Goal: Task Accomplishment & Management: Use online tool/utility

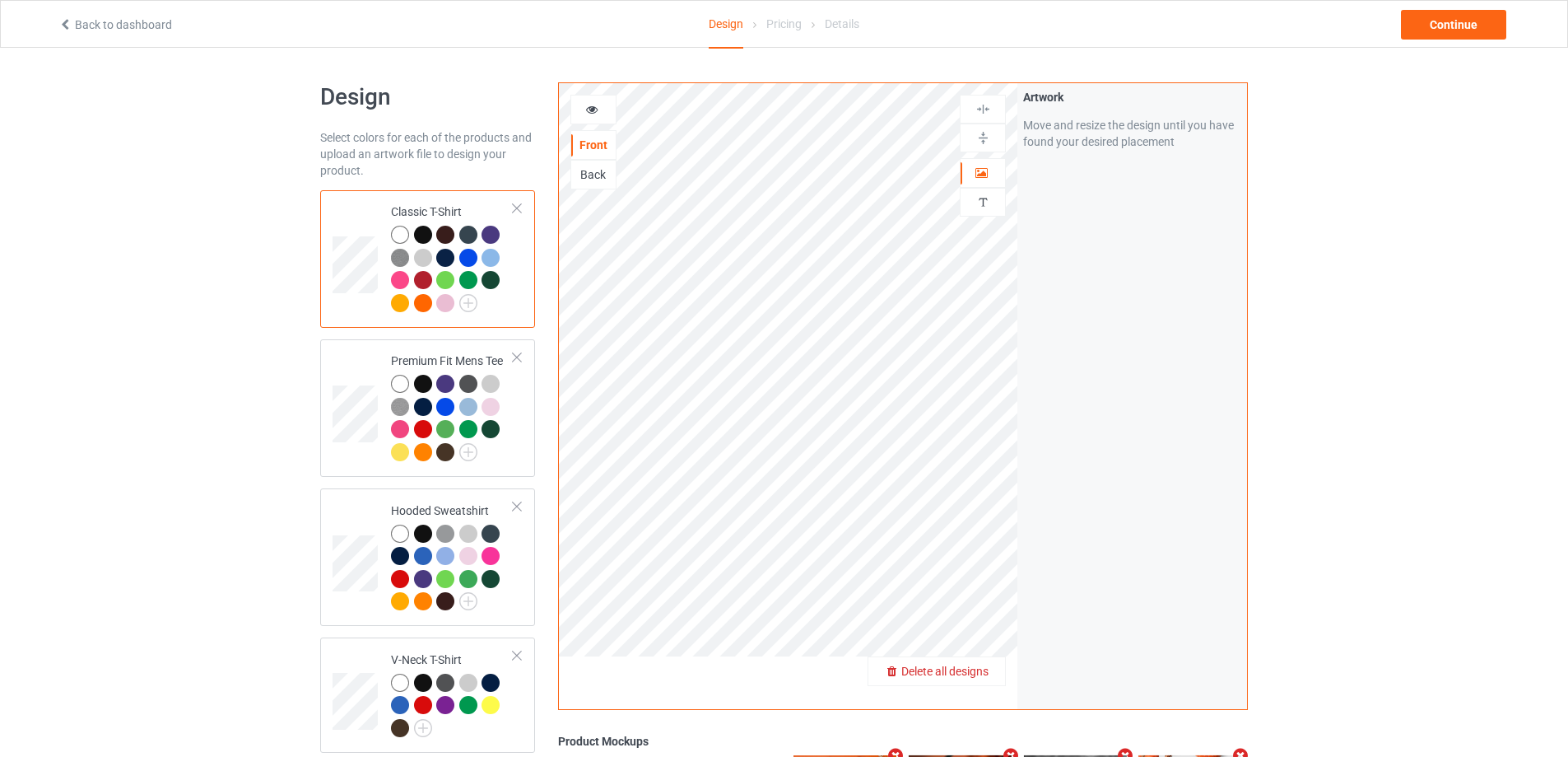
click at [984, 671] on span "Delete all designs" at bounding box center [945, 671] width 87 height 13
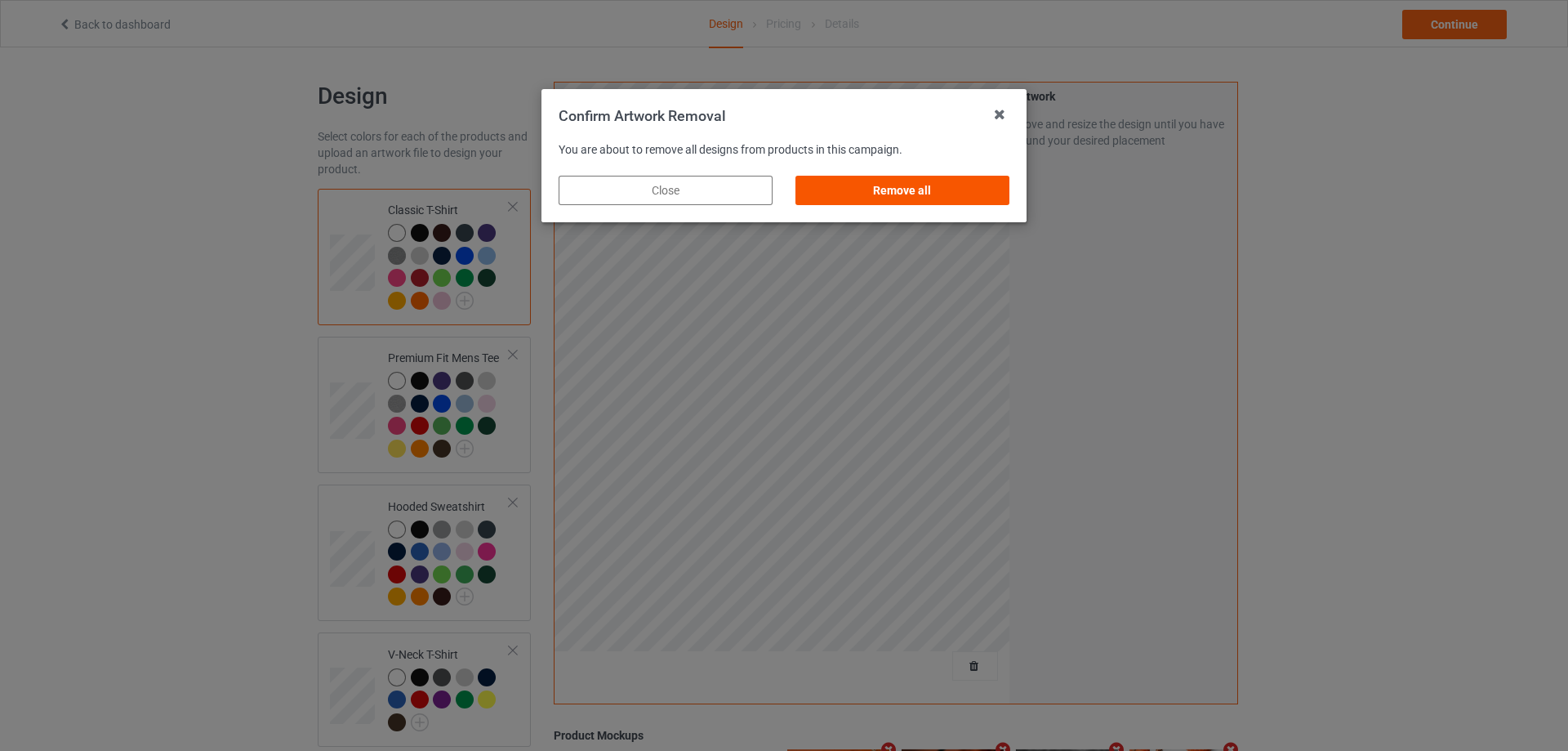
click at [869, 175] on div "Remove all" at bounding box center [903, 190] width 214 height 29
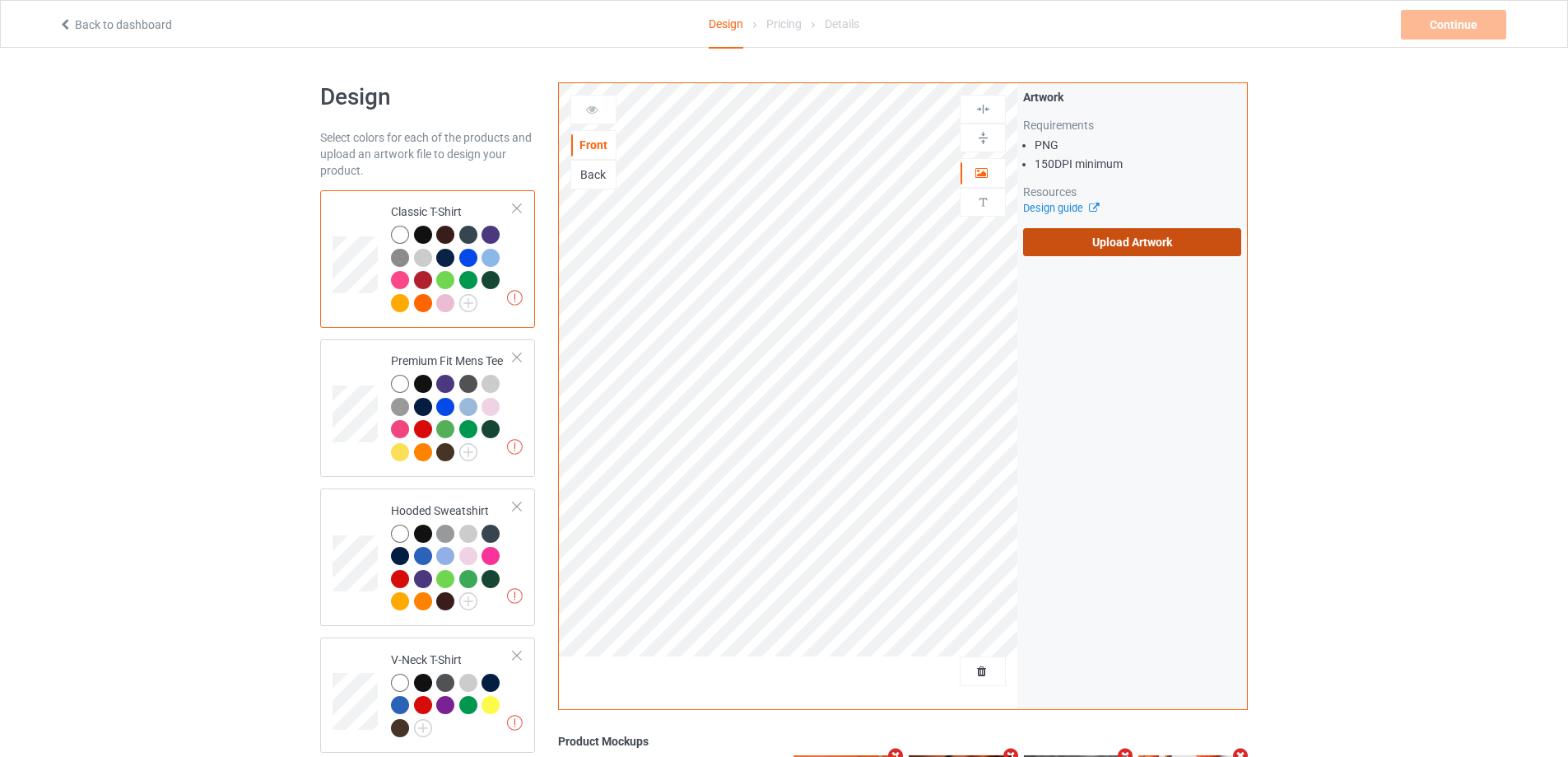
click at [1160, 249] on label "Upload Artwork" at bounding box center [1132, 242] width 218 height 28
click at [0, 0] on input "Upload Artwork" at bounding box center [0, 0] width 0 height 0
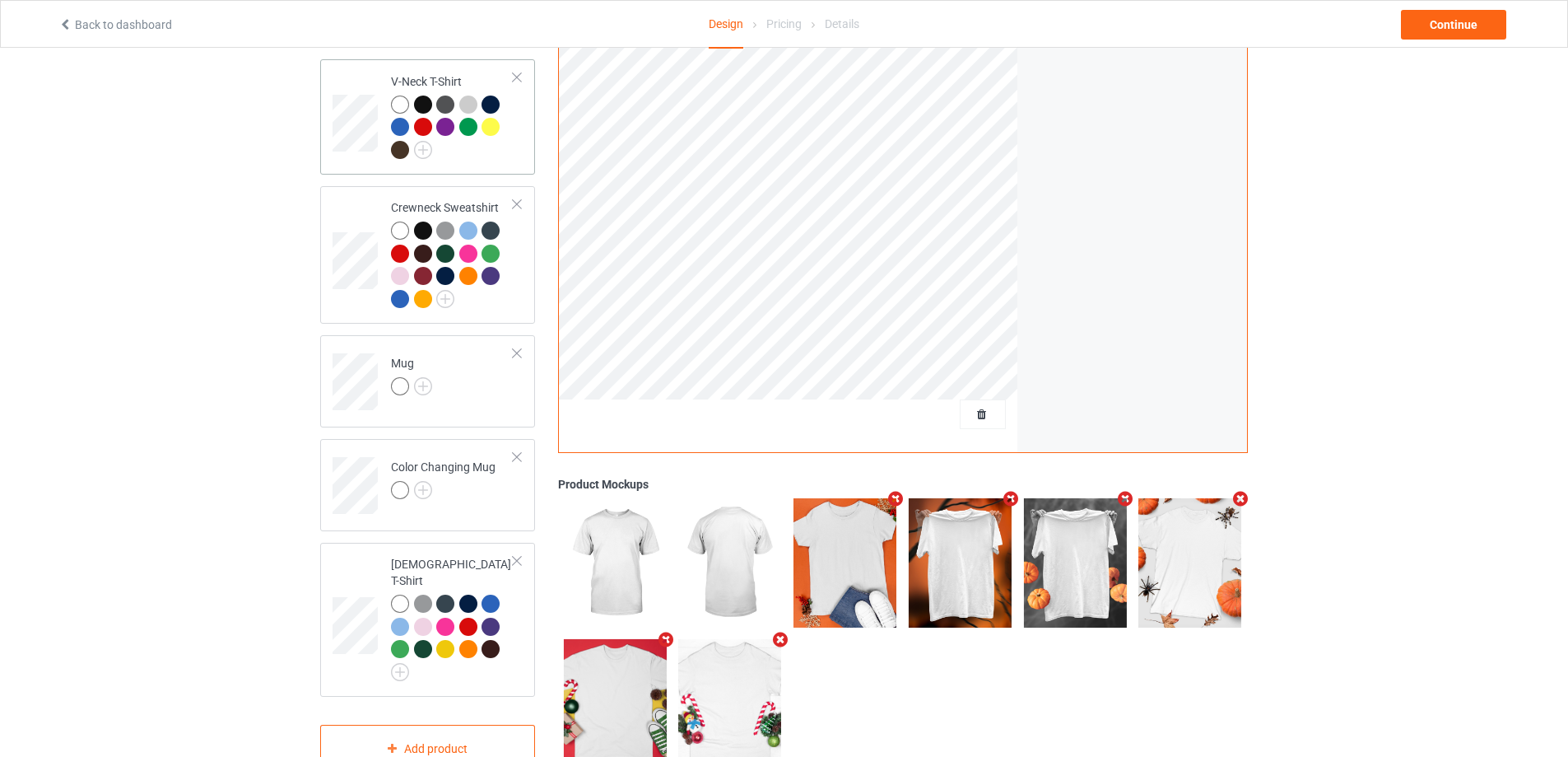
scroll to position [612, 0]
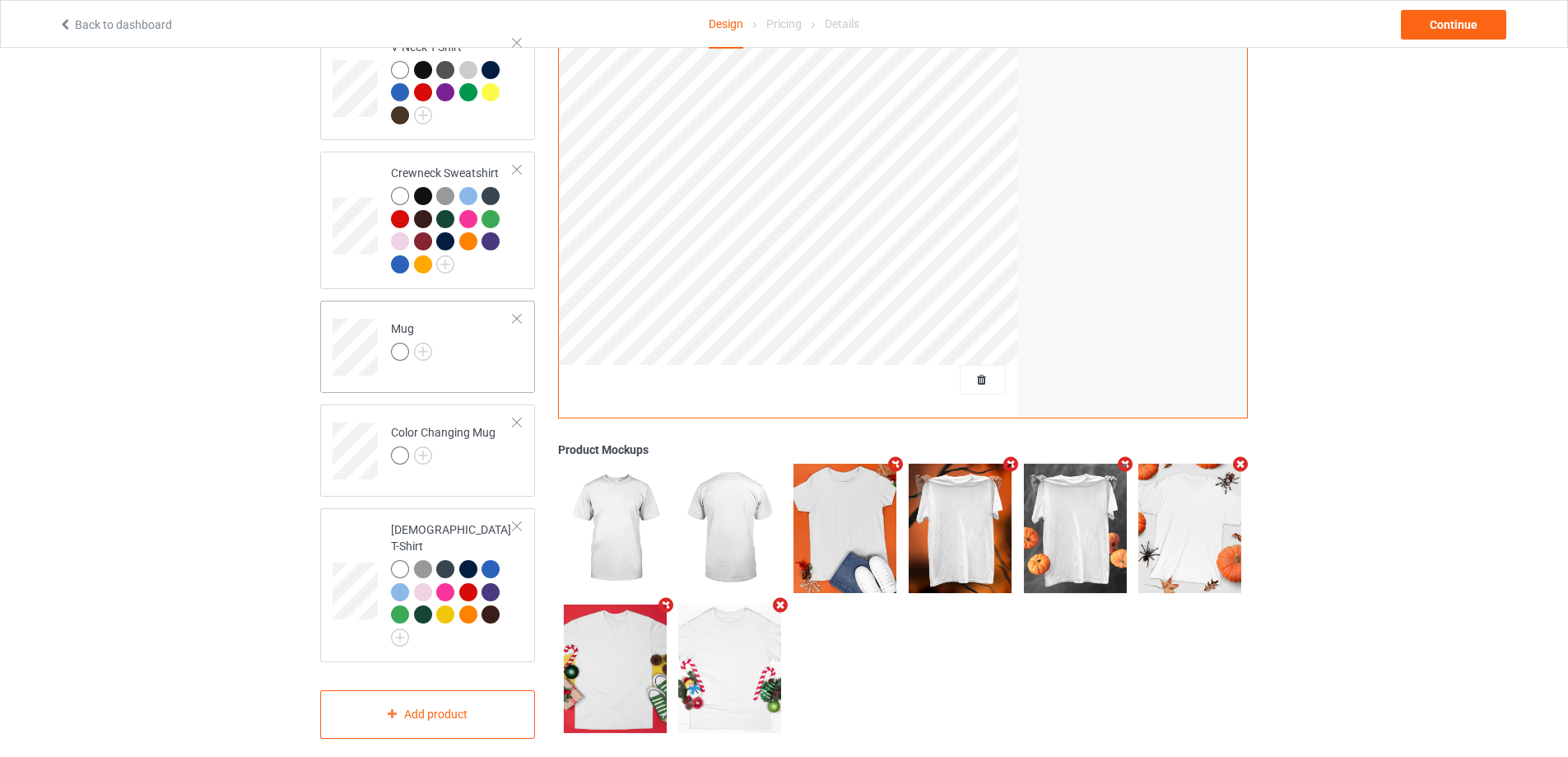
click at [501, 368] on td "Mug" at bounding box center [453, 341] width 141 height 68
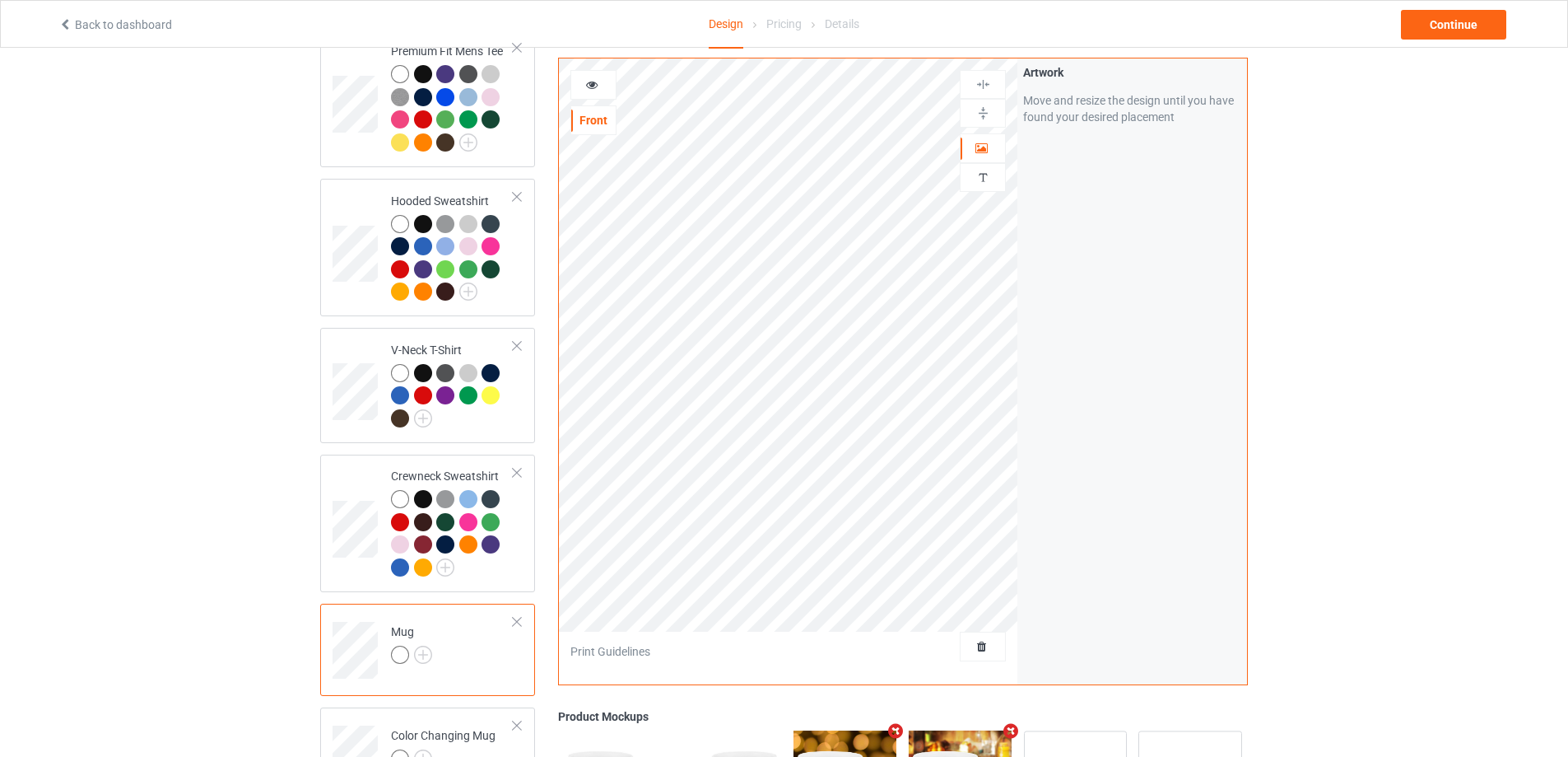
scroll to position [283, 0]
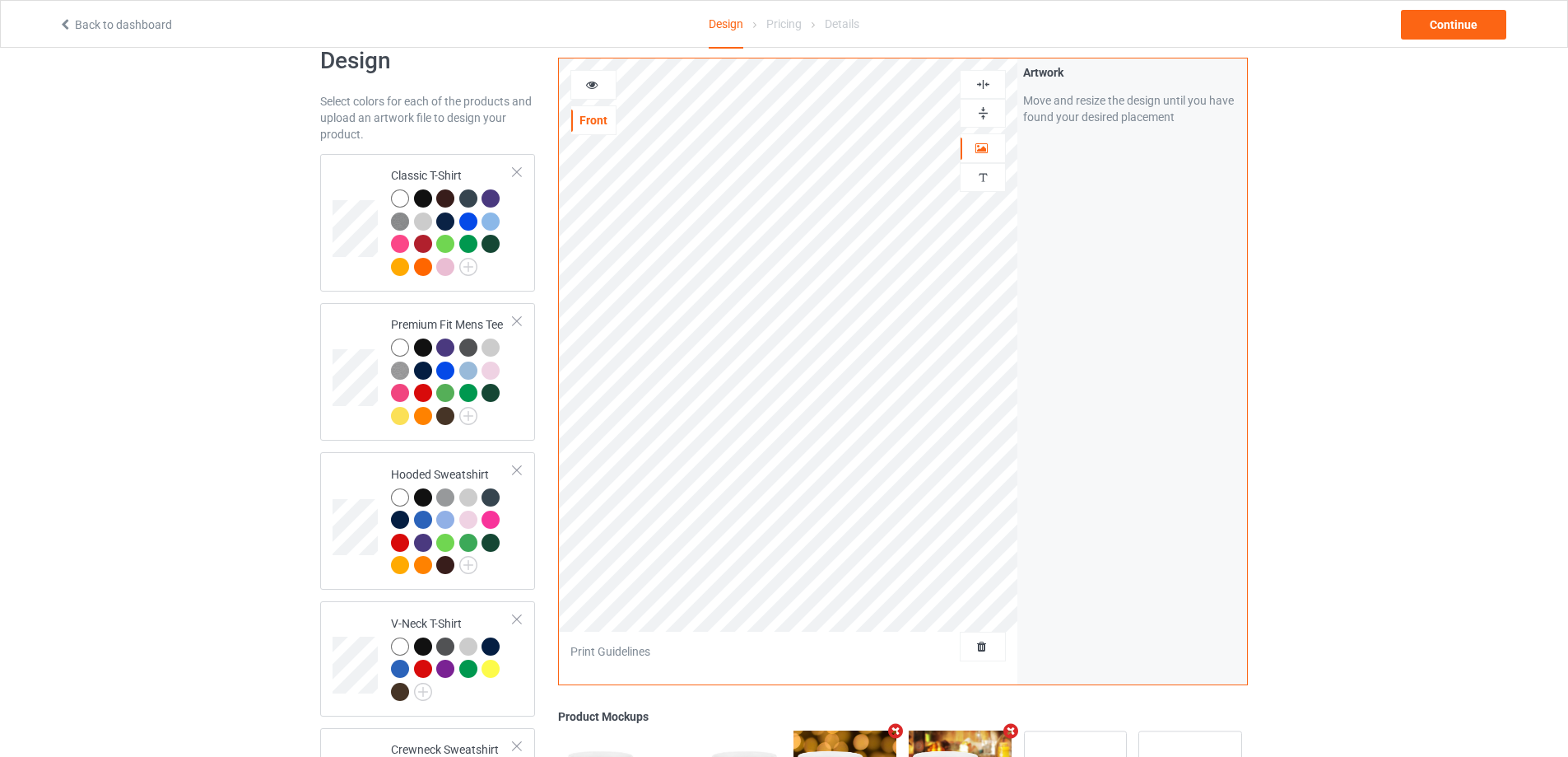
click at [985, 109] on img at bounding box center [983, 113] width 16 height 16
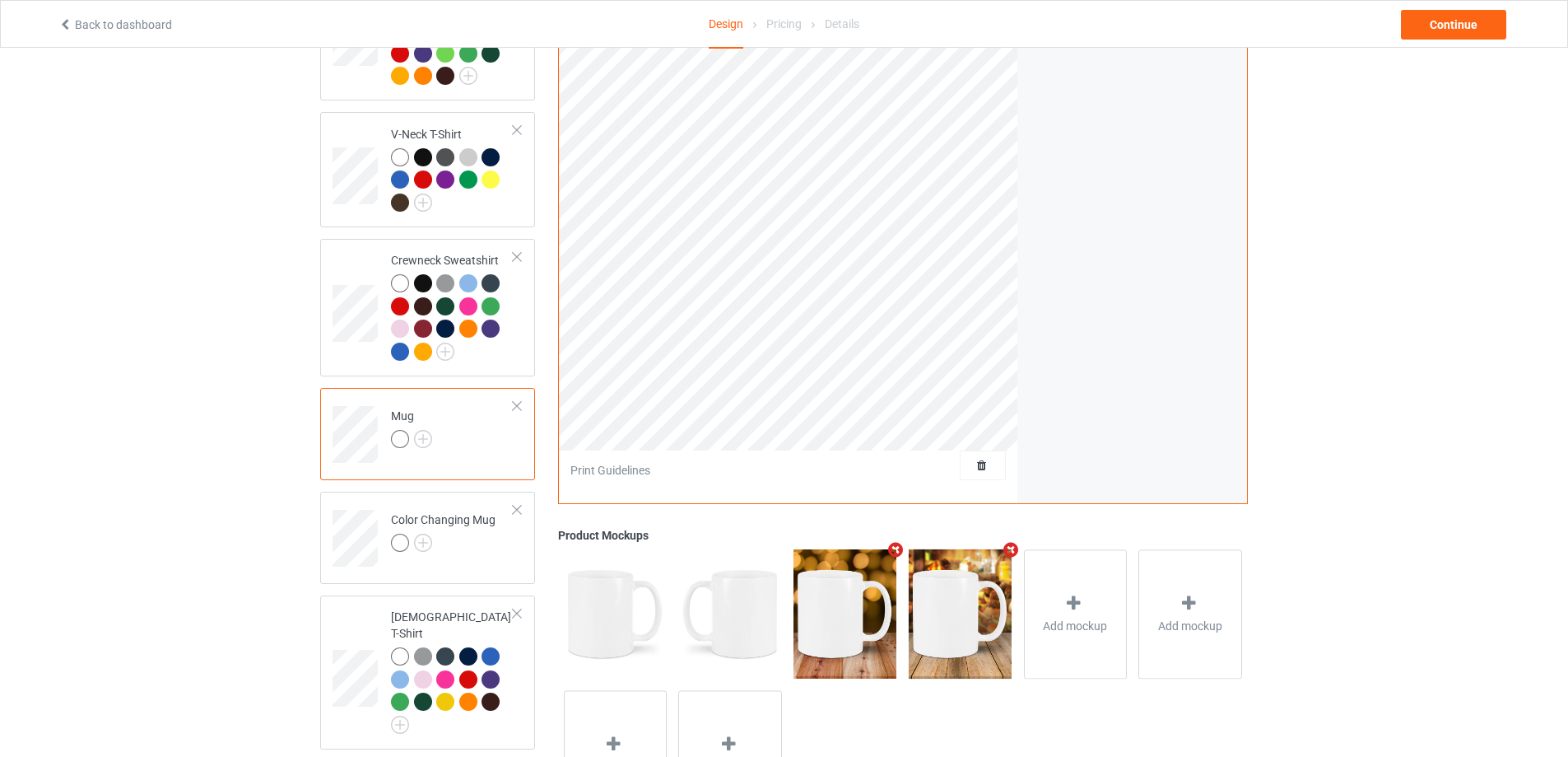
scroll to position [612, 0]
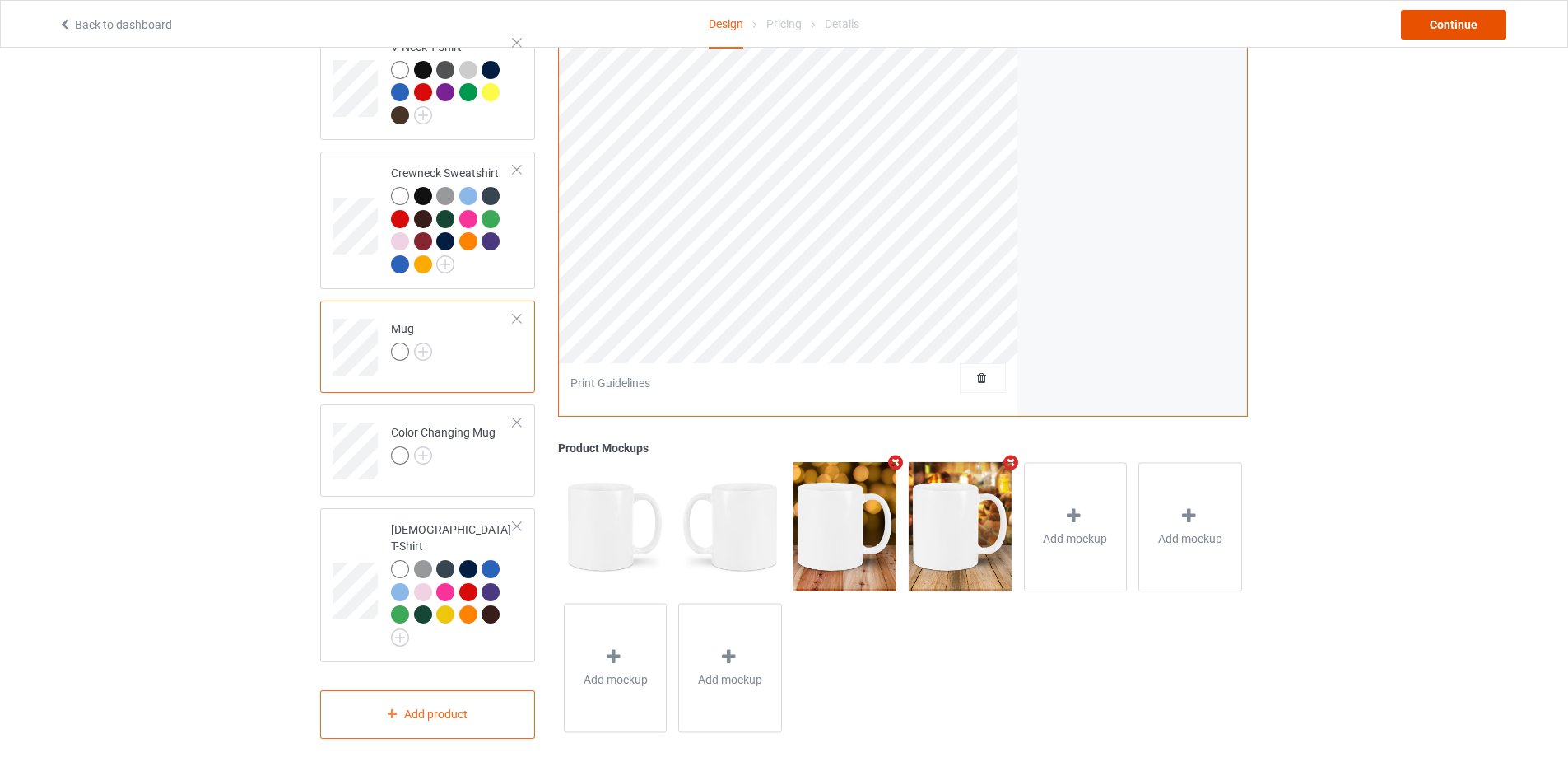
click at [1455, 29] on div "Continue" at bounding box center [1453, 24] width 105 height 30
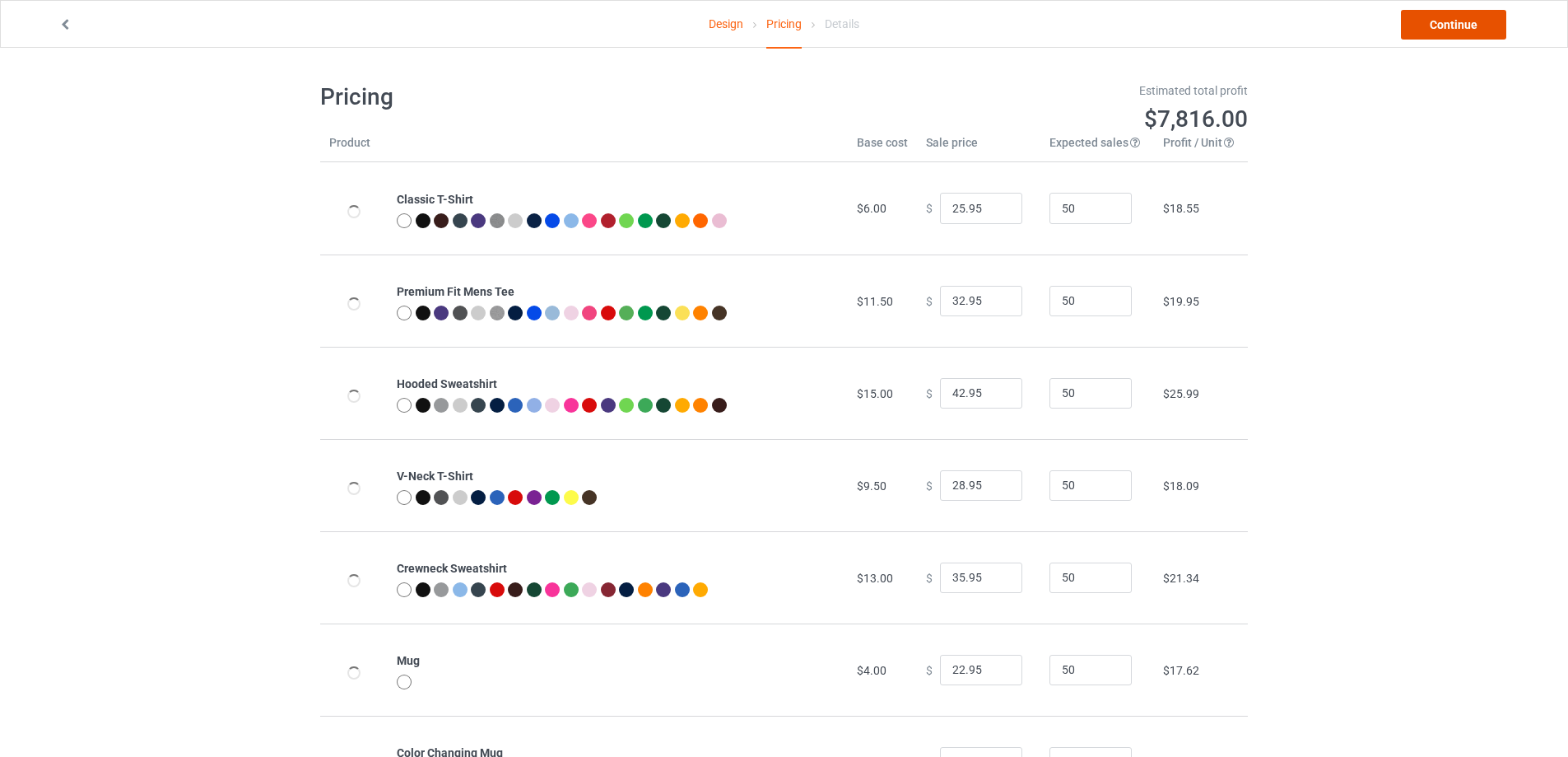
click at [1455, 29] on link "Continue" at bounding box center [1453, 24] width 105 height 30
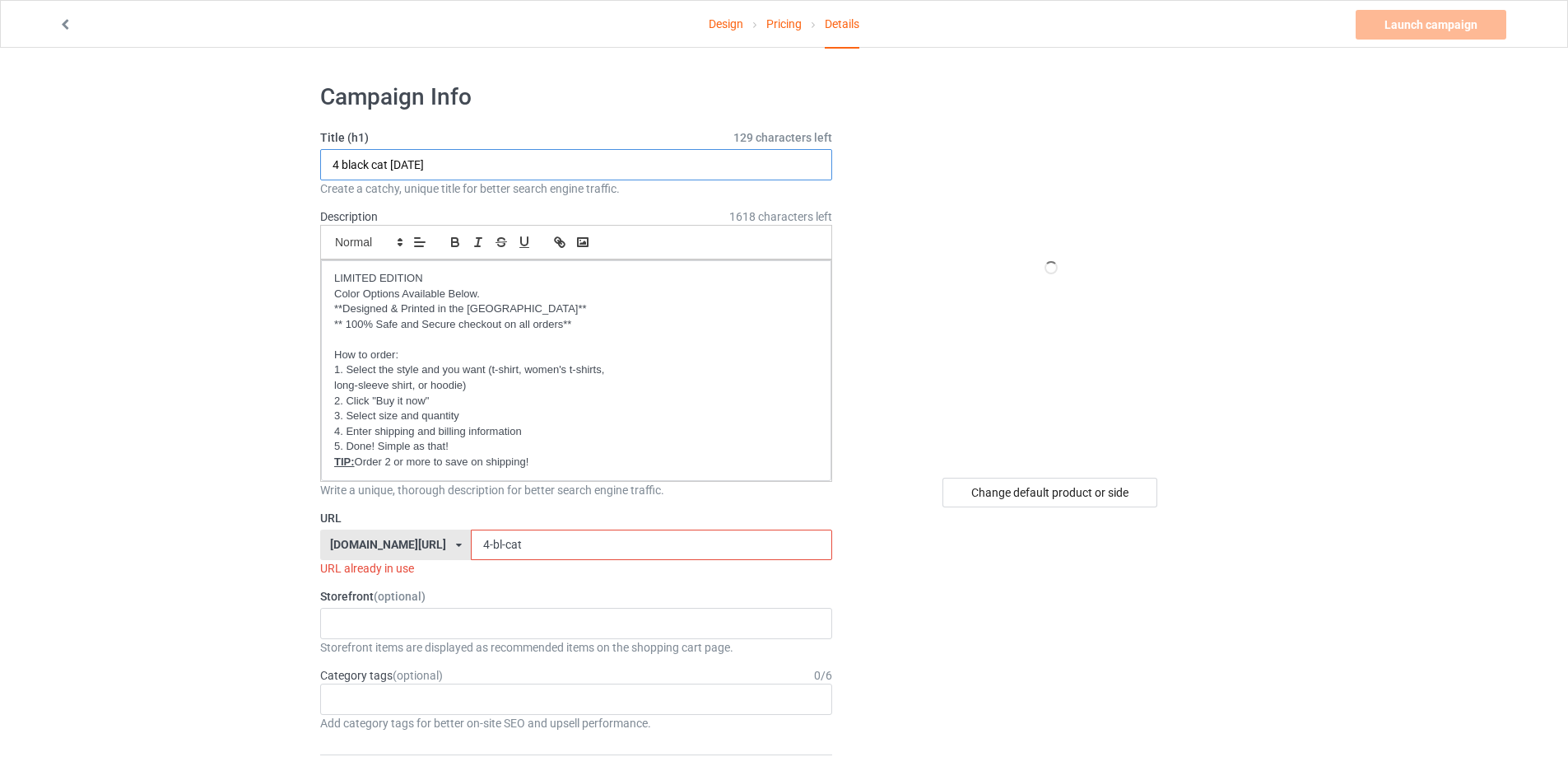
drag, startPoint x: 469, startPoint y: 160, endPoint x: 269, endPoint y: 162, distance: 200.0
type input "Hallothanksmas"
drag, startPoint x: 540, startPoint y: 556, endPoint x: 421, endPoint y: 554, distance: 119.0
click at [421, 554] on div "[DOMAIN_NAME][URL] [DOMAIN_NAME][URL] [DOMAIN_NAME][URL] [DOMAIN_NAME][URL] [DO…" at bounding box center [576, 545] width 512 height 31
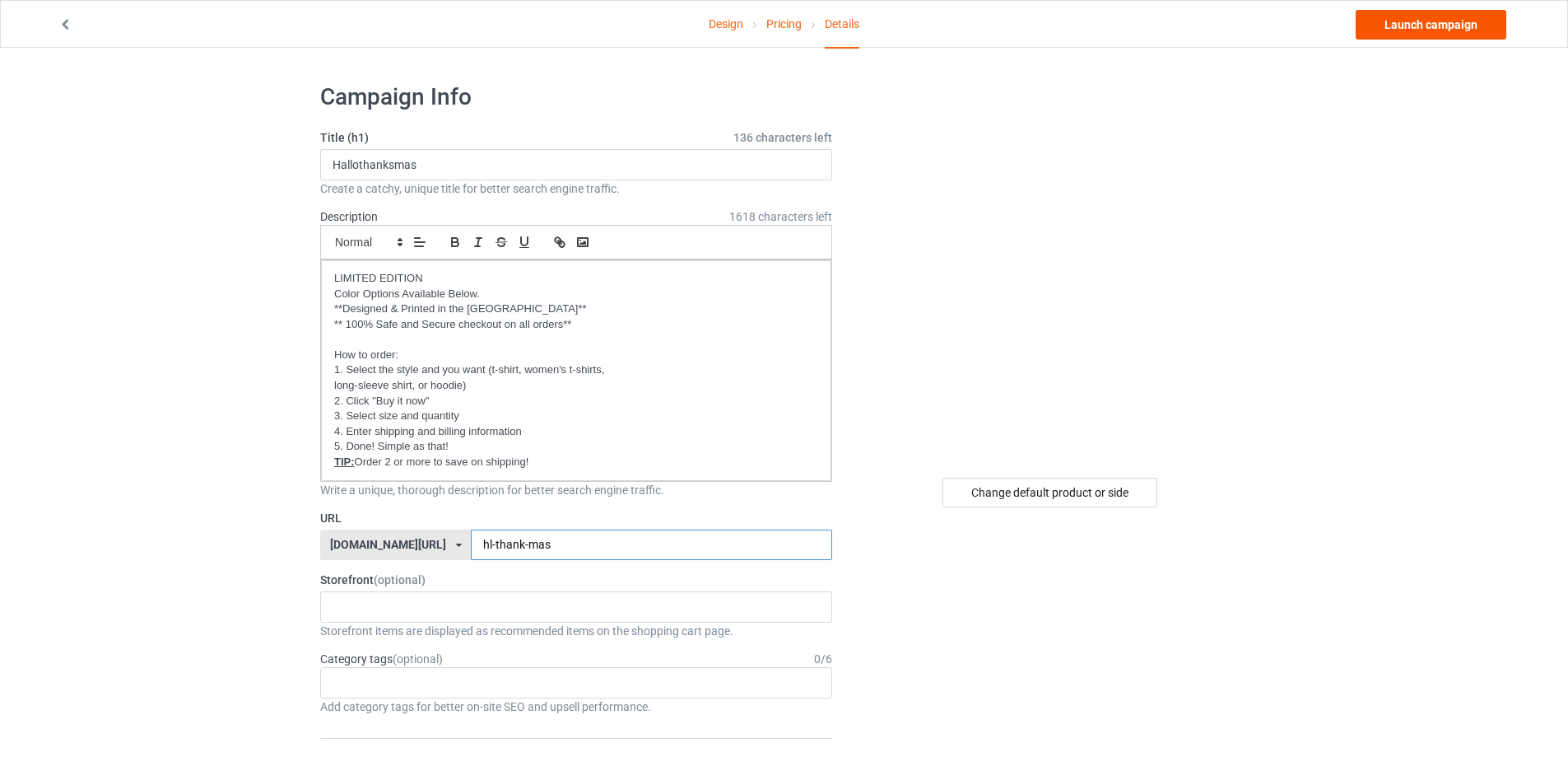
type input "hl-thank-mas"
click at [1417, 29] on link "Launch campaign" at bounding box center [1430, 24] width 151 height 30
